Goal: Browse casually

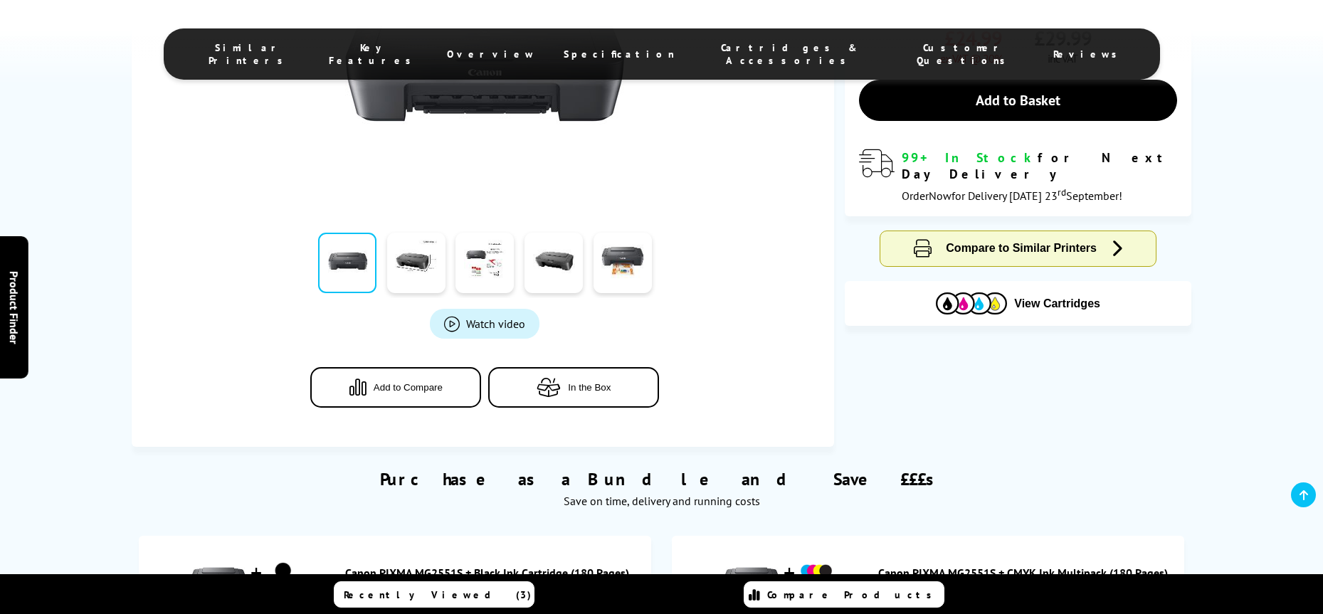
scroll to position [424, 0]
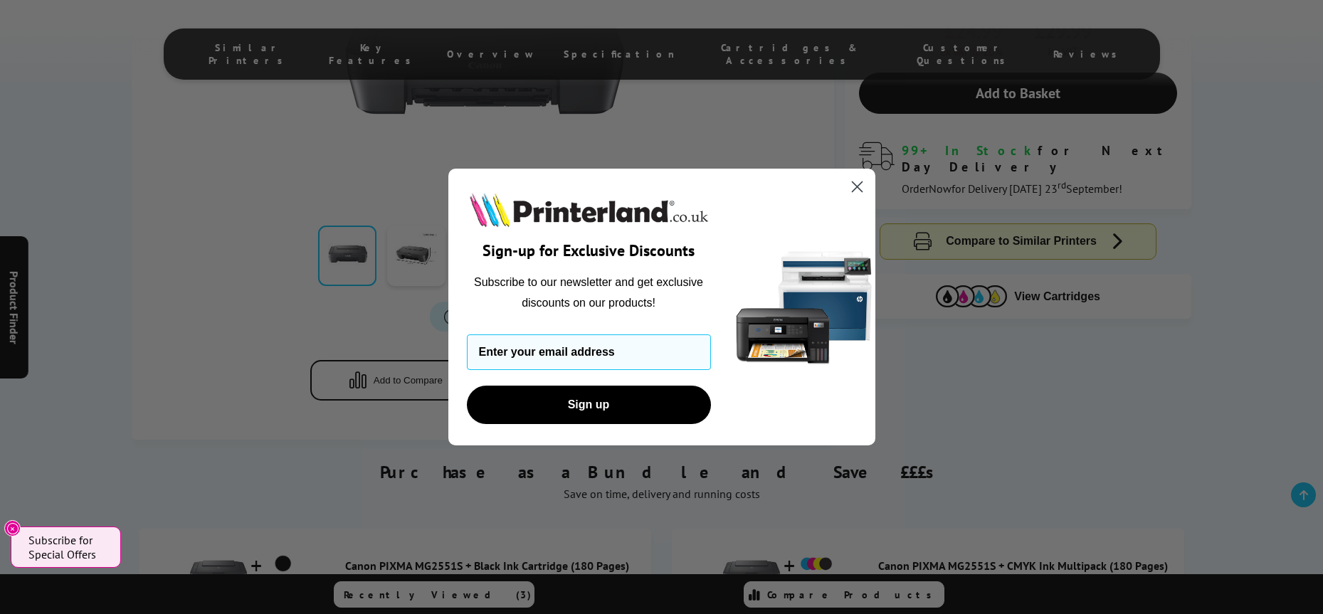
click at [860, 187] on circle "Close dialog" at bounding box center [856, 186] width 23 height 23
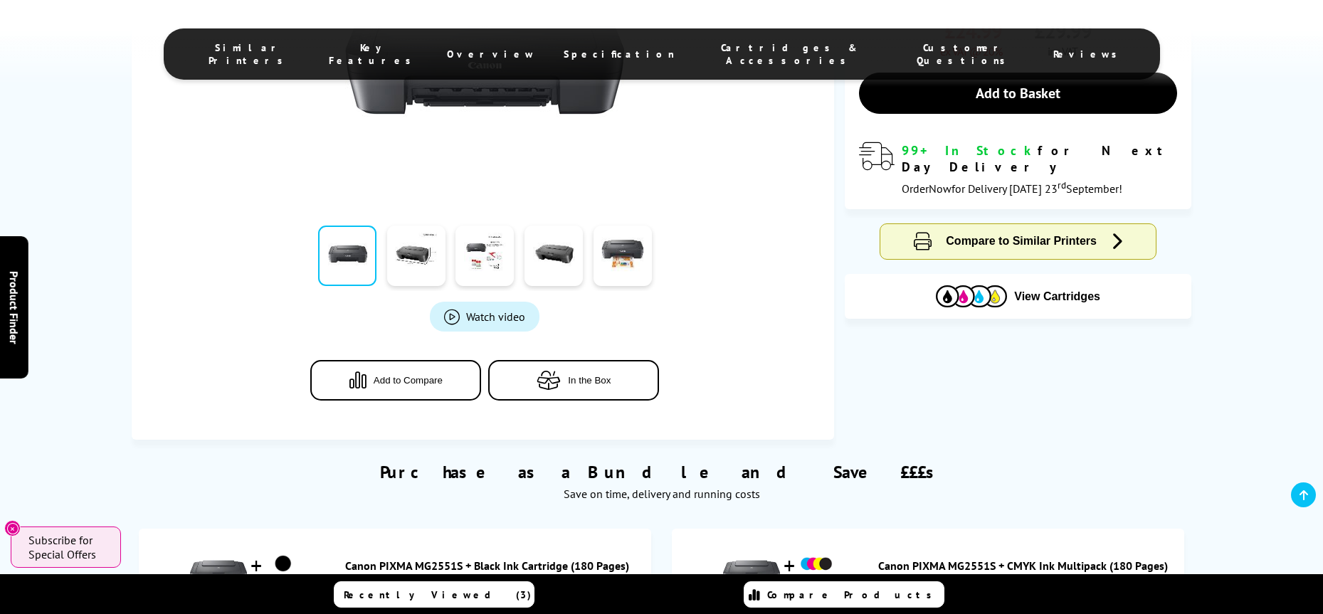
scroll to position [449, 0]
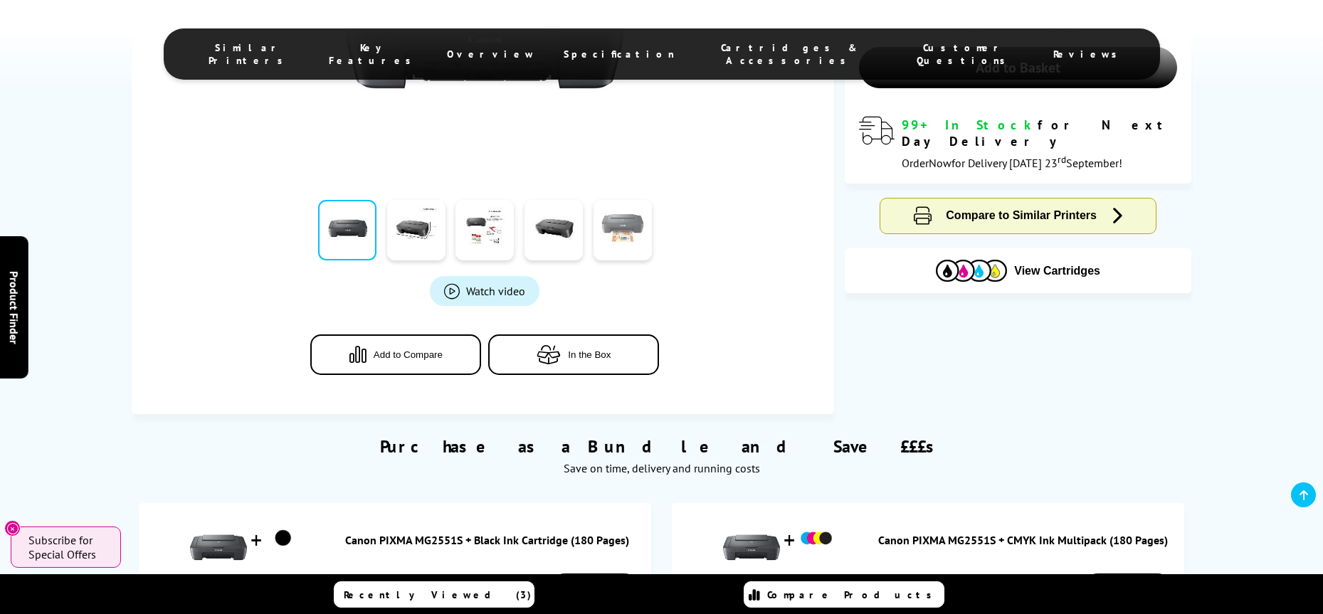
click at [639, 229] on link at bounding box center [623, 230] width 58 height 61
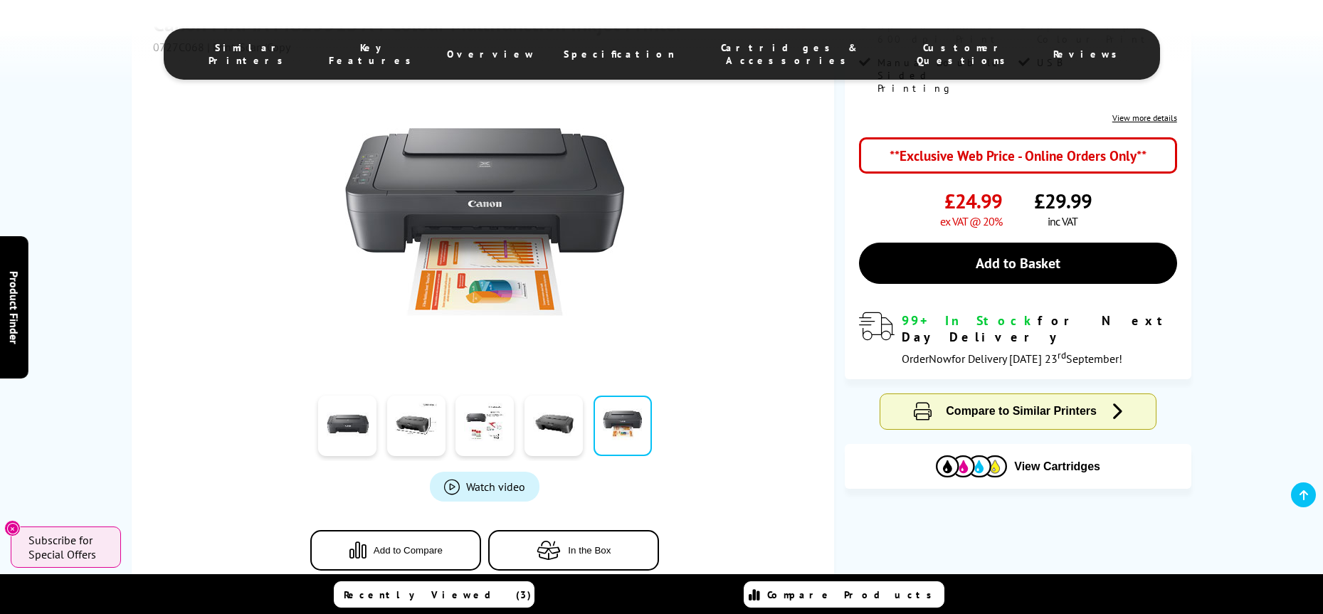
scroll to position [238, 0]
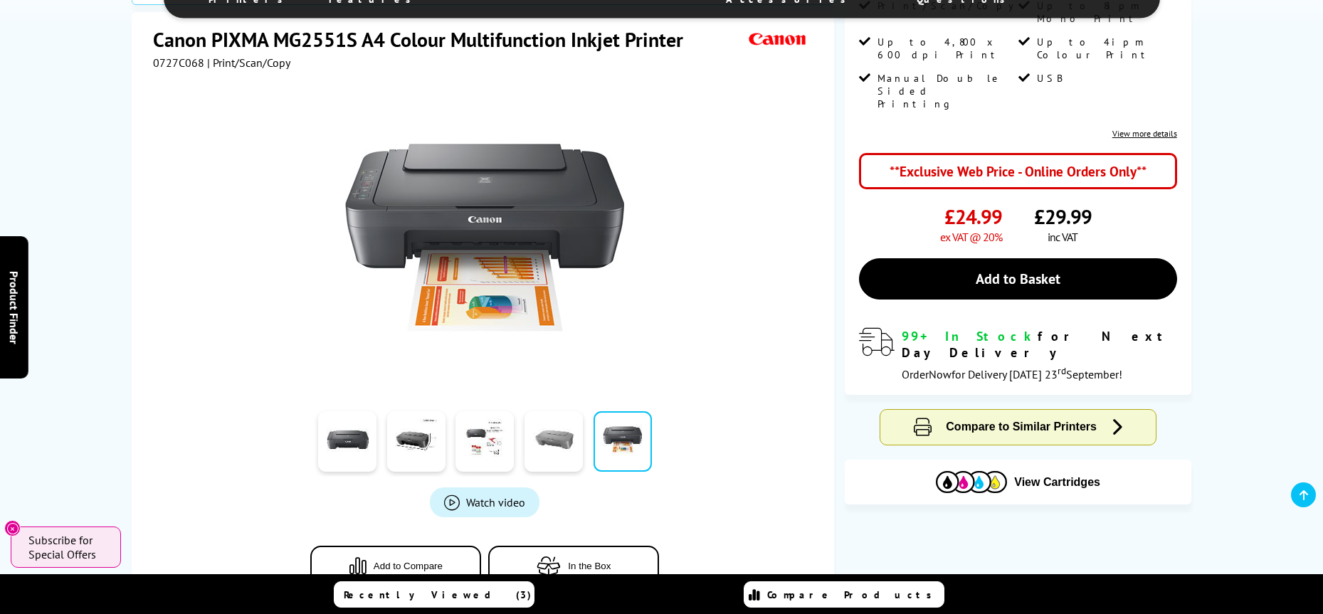
click at [562, 451] on link at bounding box center [554, 441] width 58 height 61
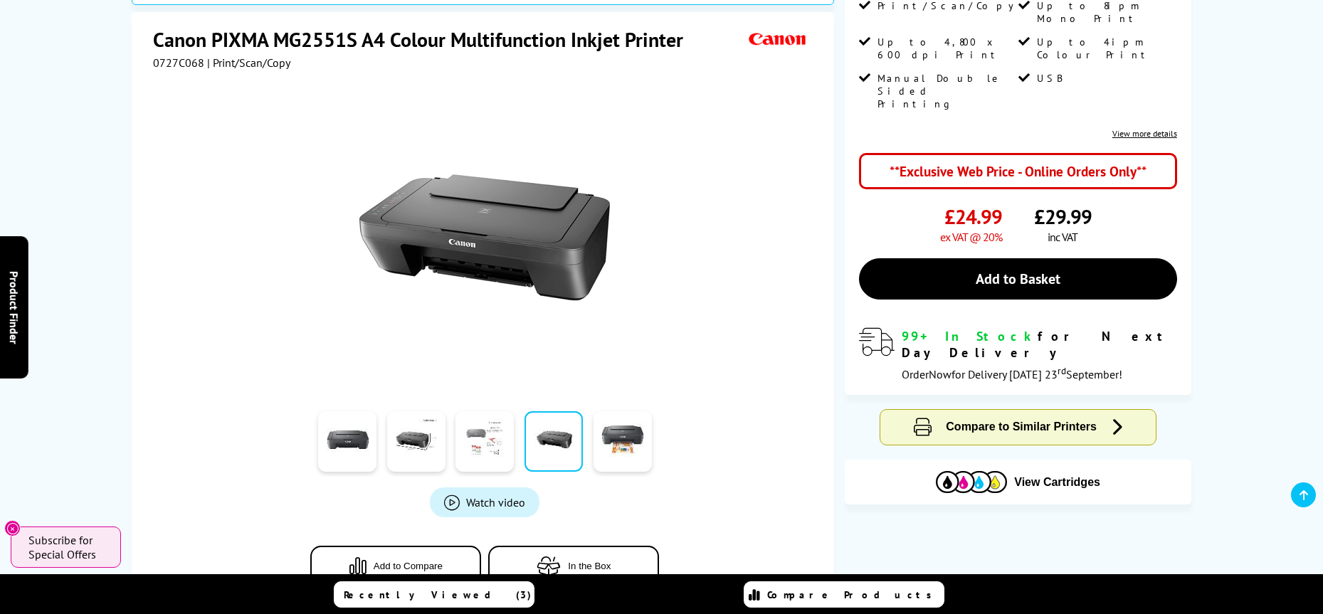
click at [466, 444] on link at bounding box center [485, 441] width 58 height 61
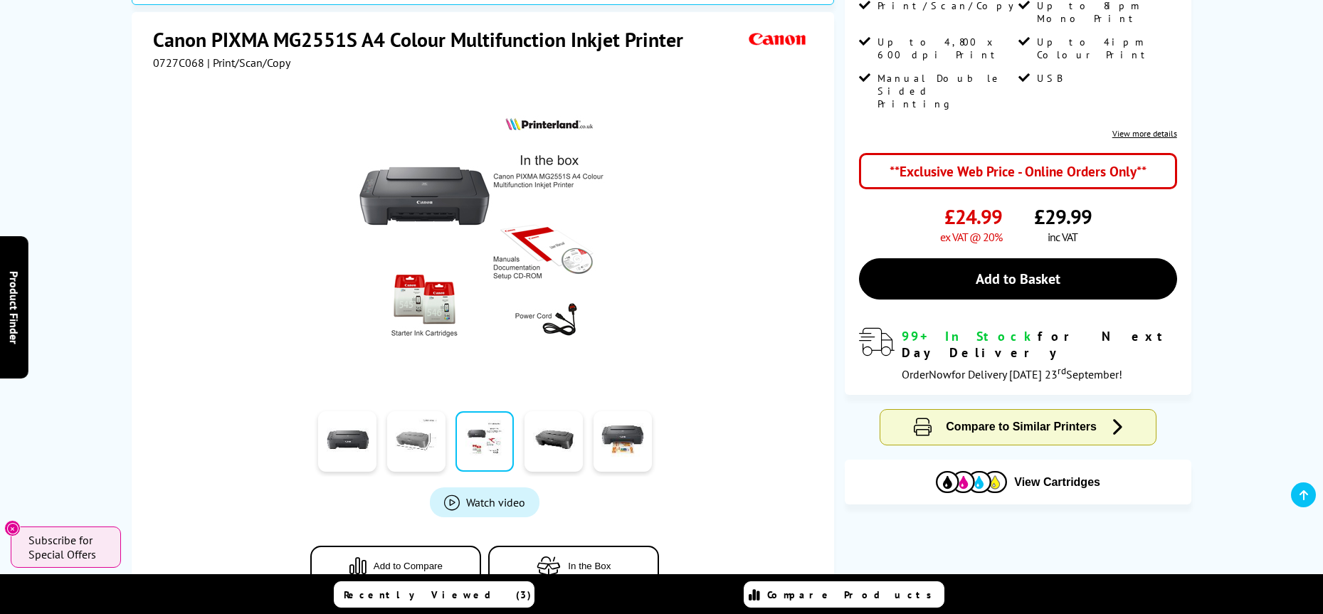
click at [415, 436] on link at bounding box center [416, 441] width 58 height 61
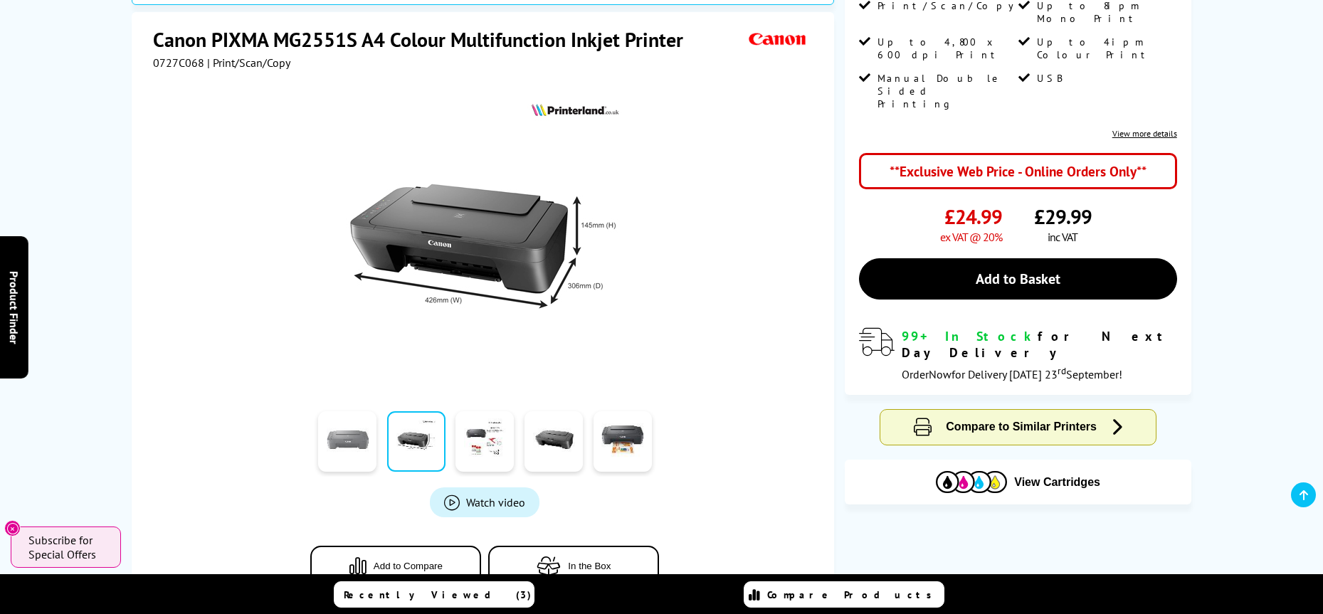
click at [364, 436] on link at bounding box center [347, 441] width 58 height 61
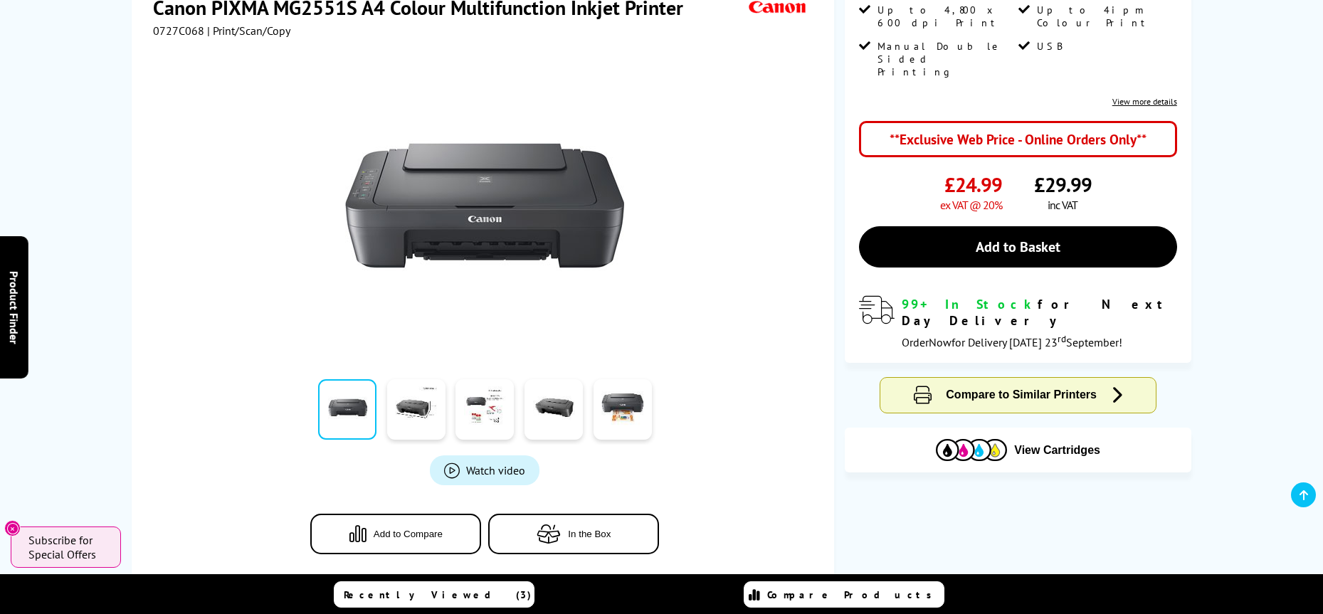
scroll to position [263, 0]
